Goal: Task Accomplishment & Management: Use online tool/utility

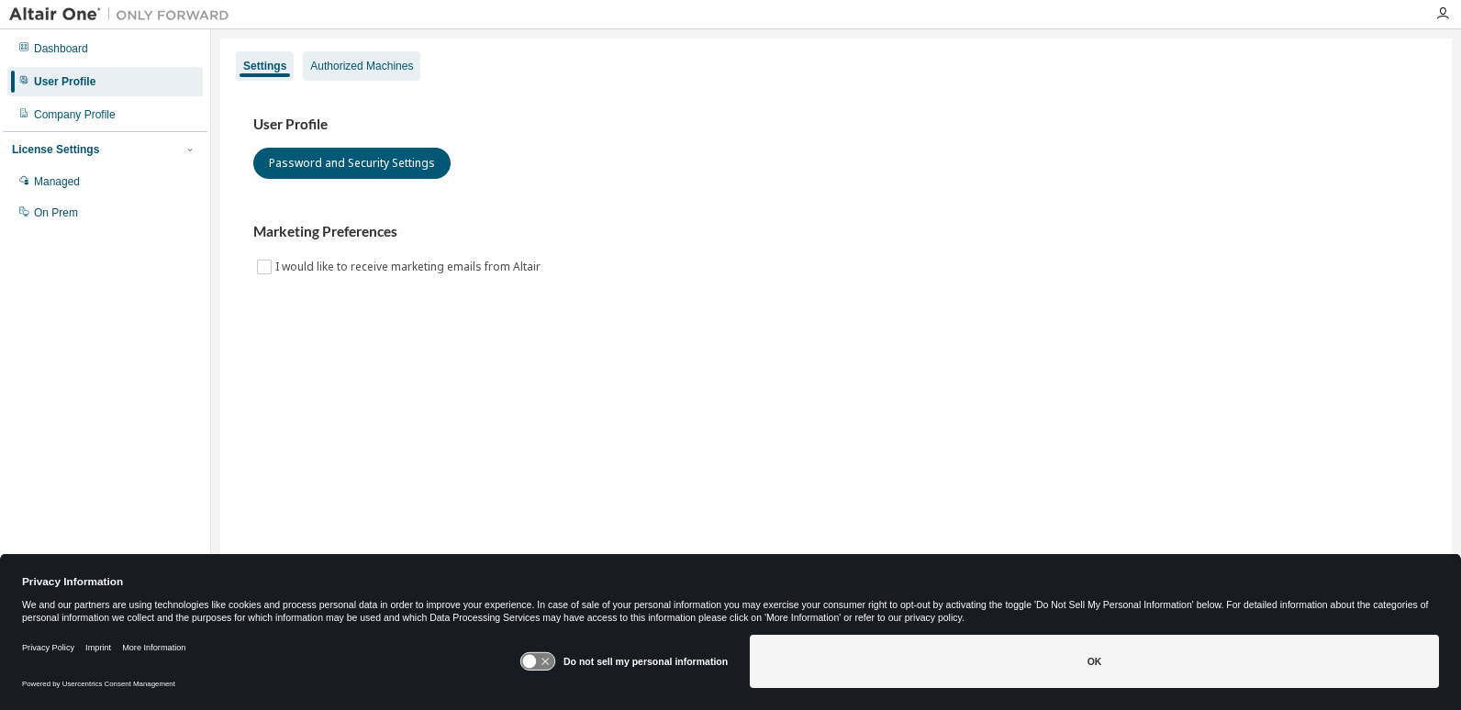
click at [351, 70] on div "Authorized Machines" at bounding box center [361, 66] width 103 height 15
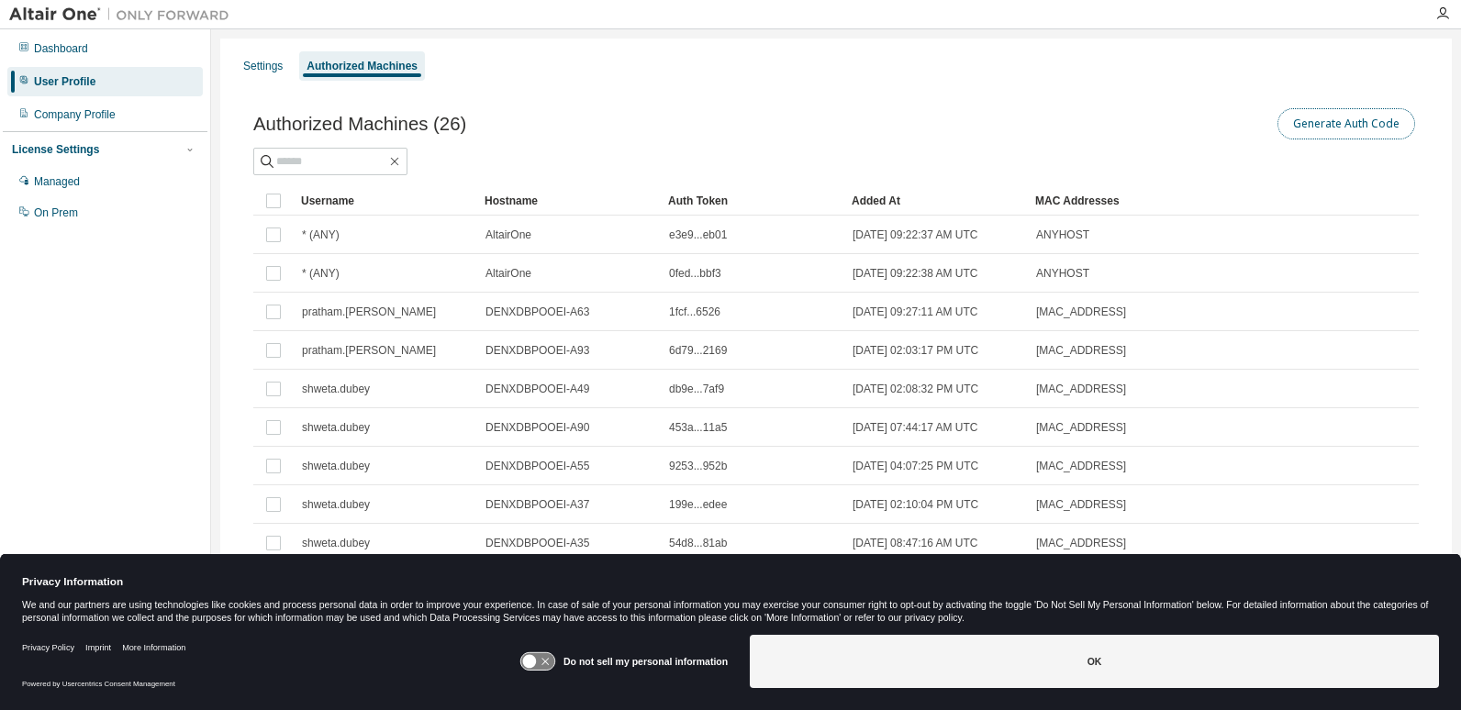
click at [1349, 122] on button "Generate Auth Code" at bounding box center [1346, 123] width 138 height 31
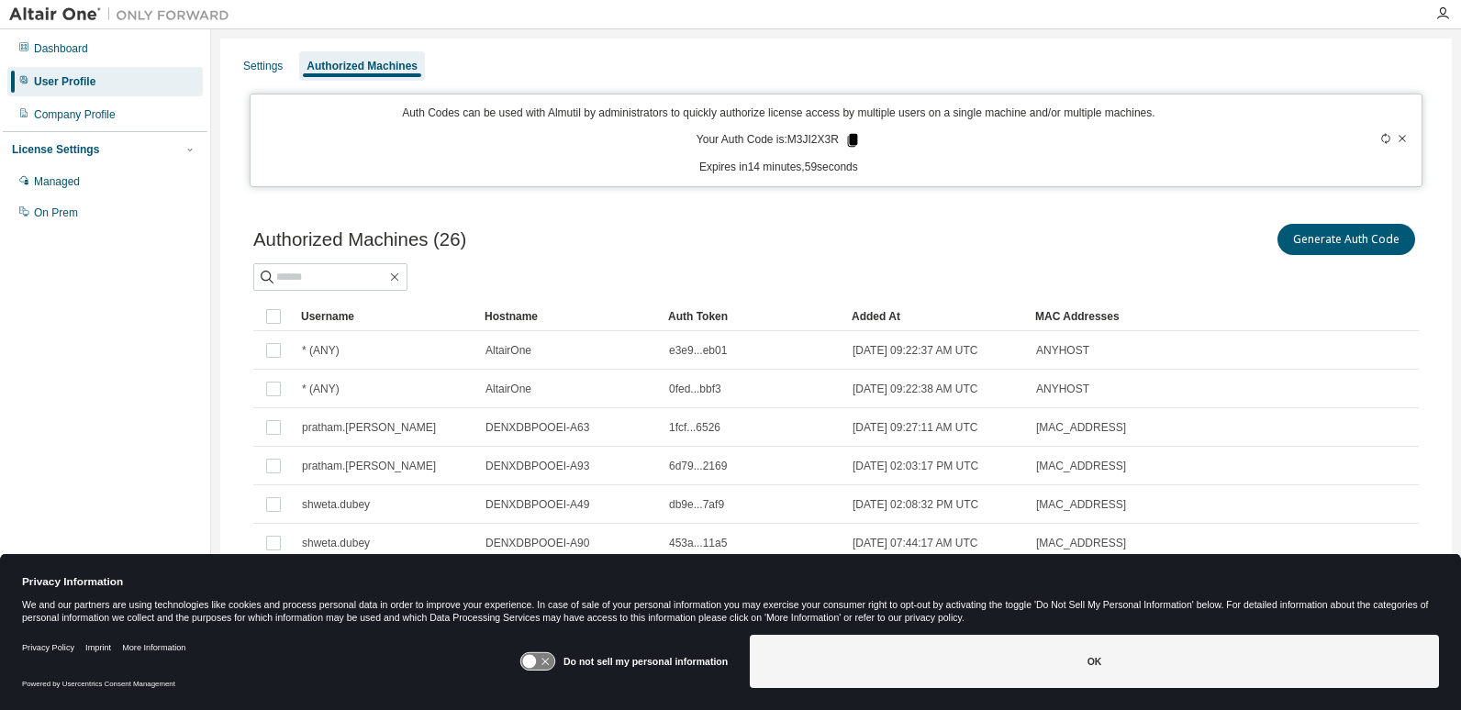
click at [847, 139] on icon at bounding box center [852, 140] width 10 height 13
